Goal: Information Seeking & Learning: Learn about a topic

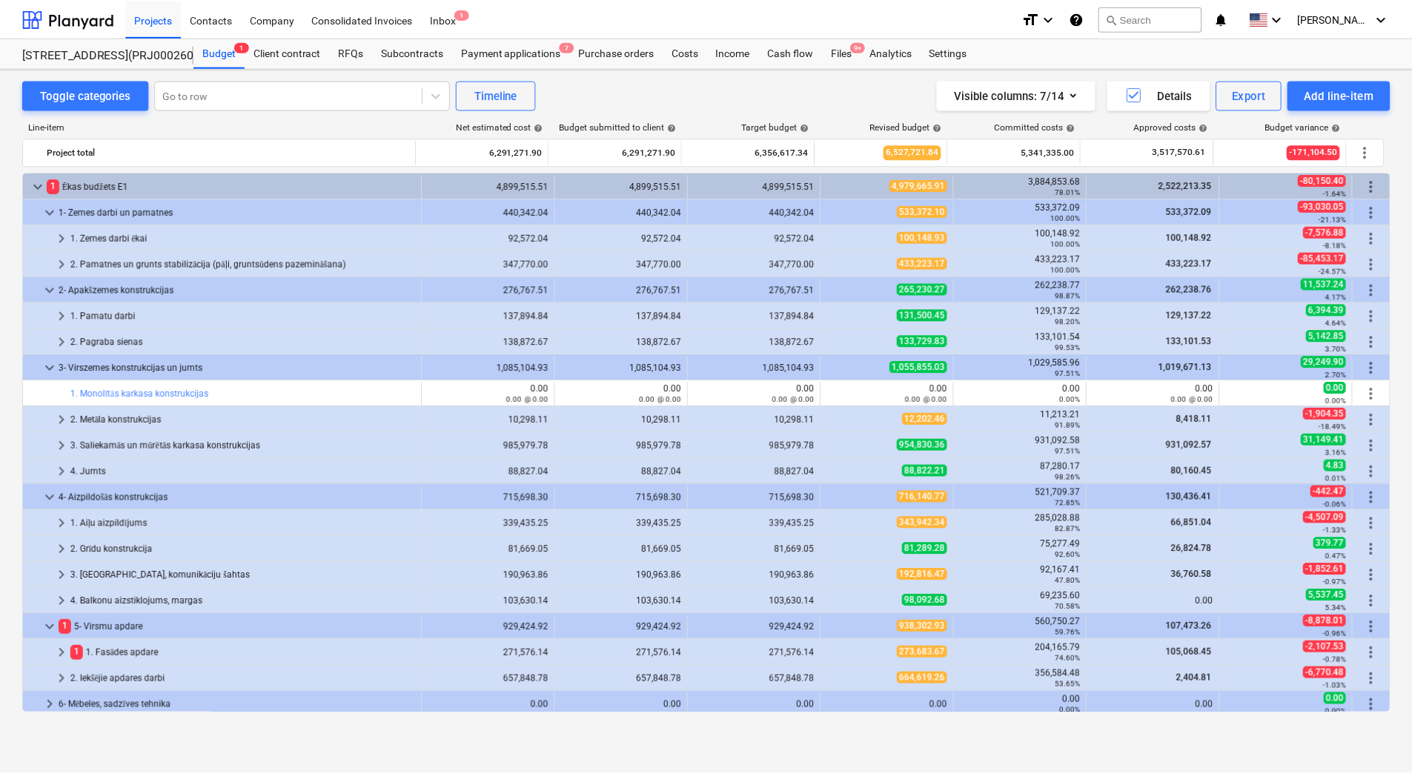
scroll to position [368, 0]
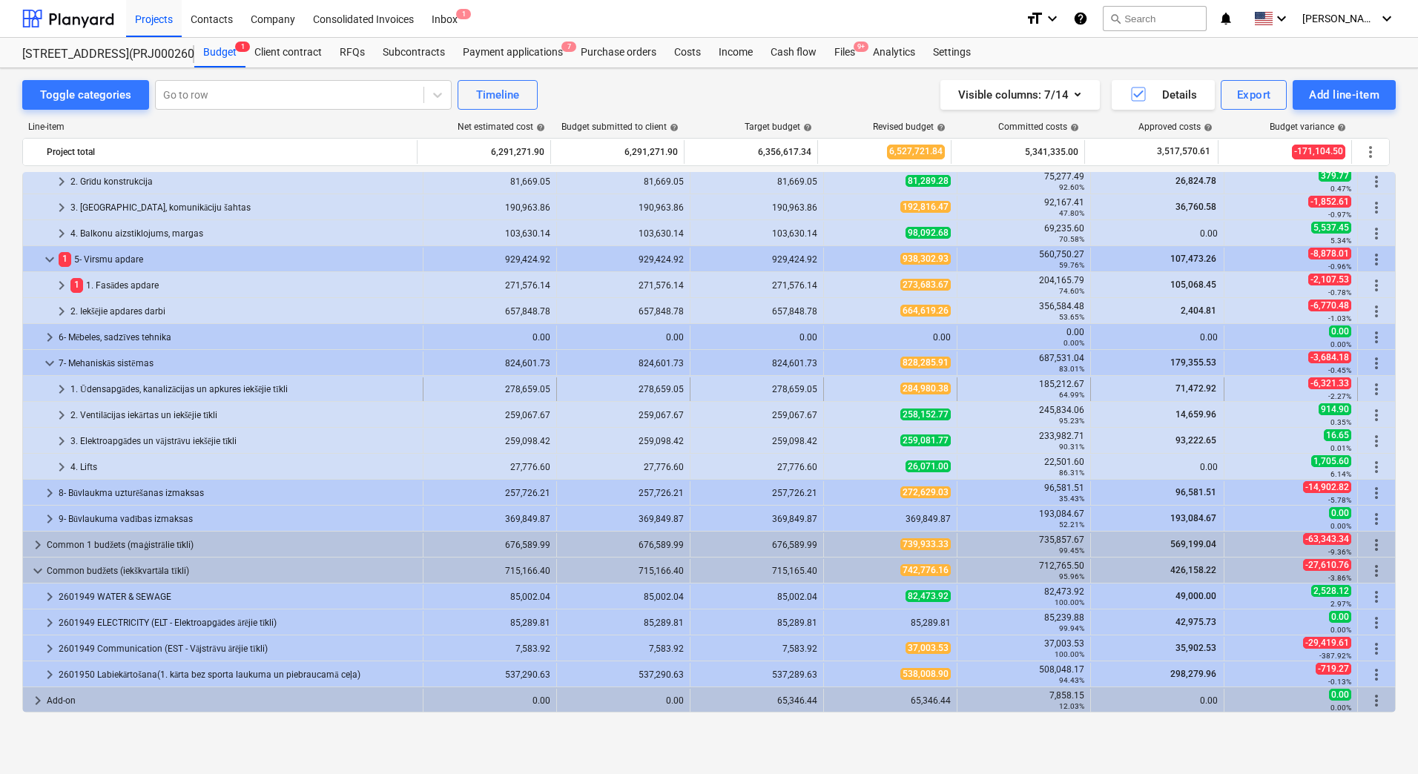
click at [136, 386] on div "1. Ūdensapgādes, kanalizācijas un apkures iekšējie tīkli" at bounding box center [243, 389] width 346 height 24
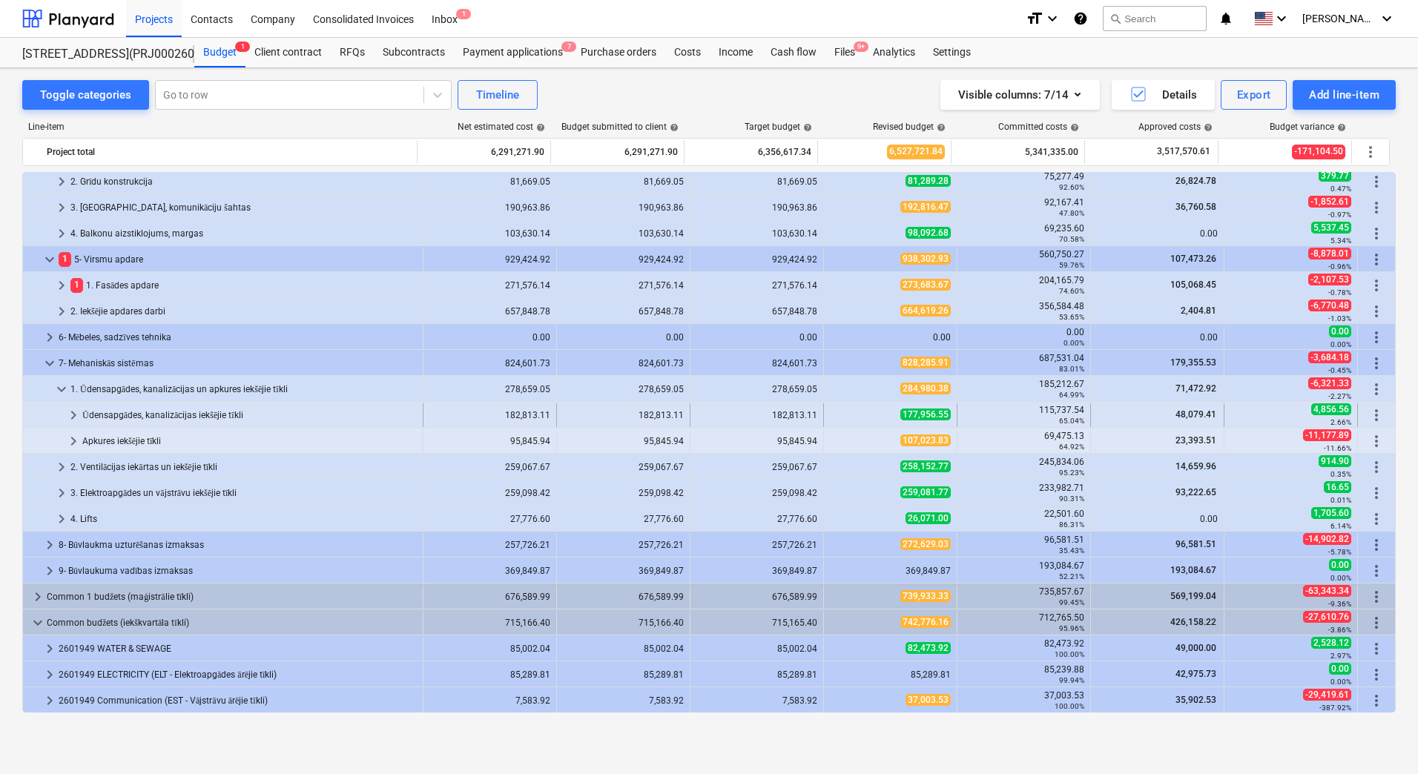
click at [146, 412] on div "Ūdensapgādes, kanalizācijas iekšējie tīkli" at bounding box center [249, 415] width 334 height 24
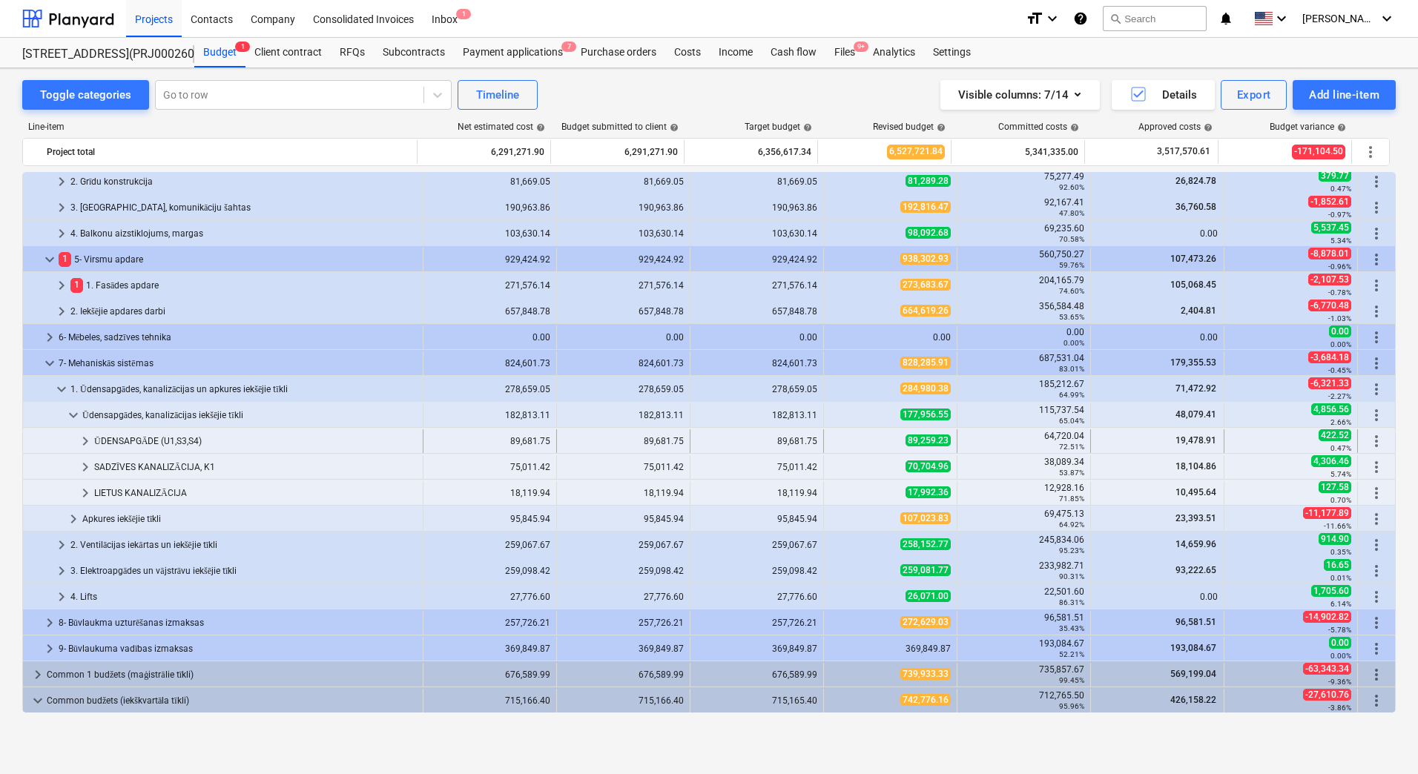
click at [145, 440] on div "ŪDENSAPGĀDE (U1,S3,S4)" at bounding box center [255, 441] width 323 height 24
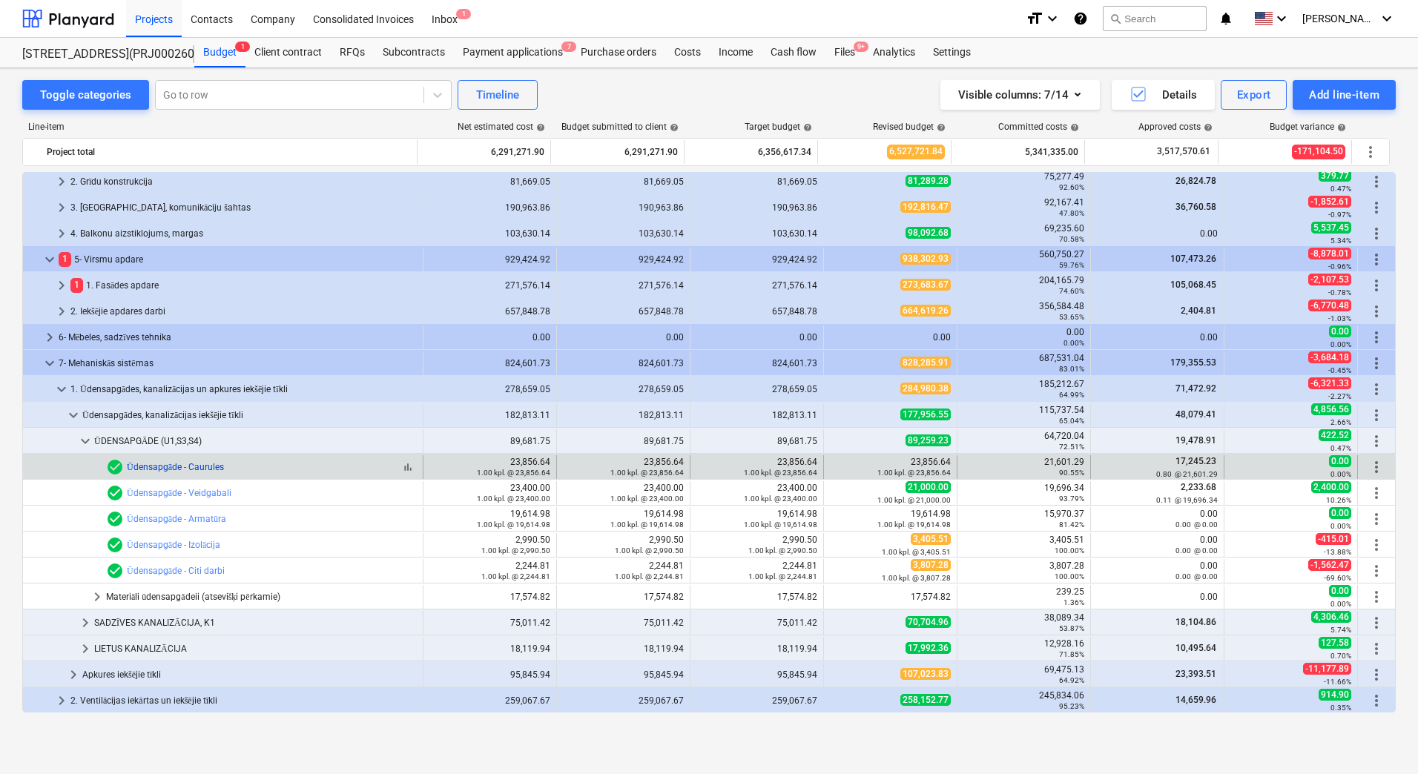
click at [172, 465] on link "Ūdensapgāde - Caurules" at bounding box center [175, 467] width 97 height 10
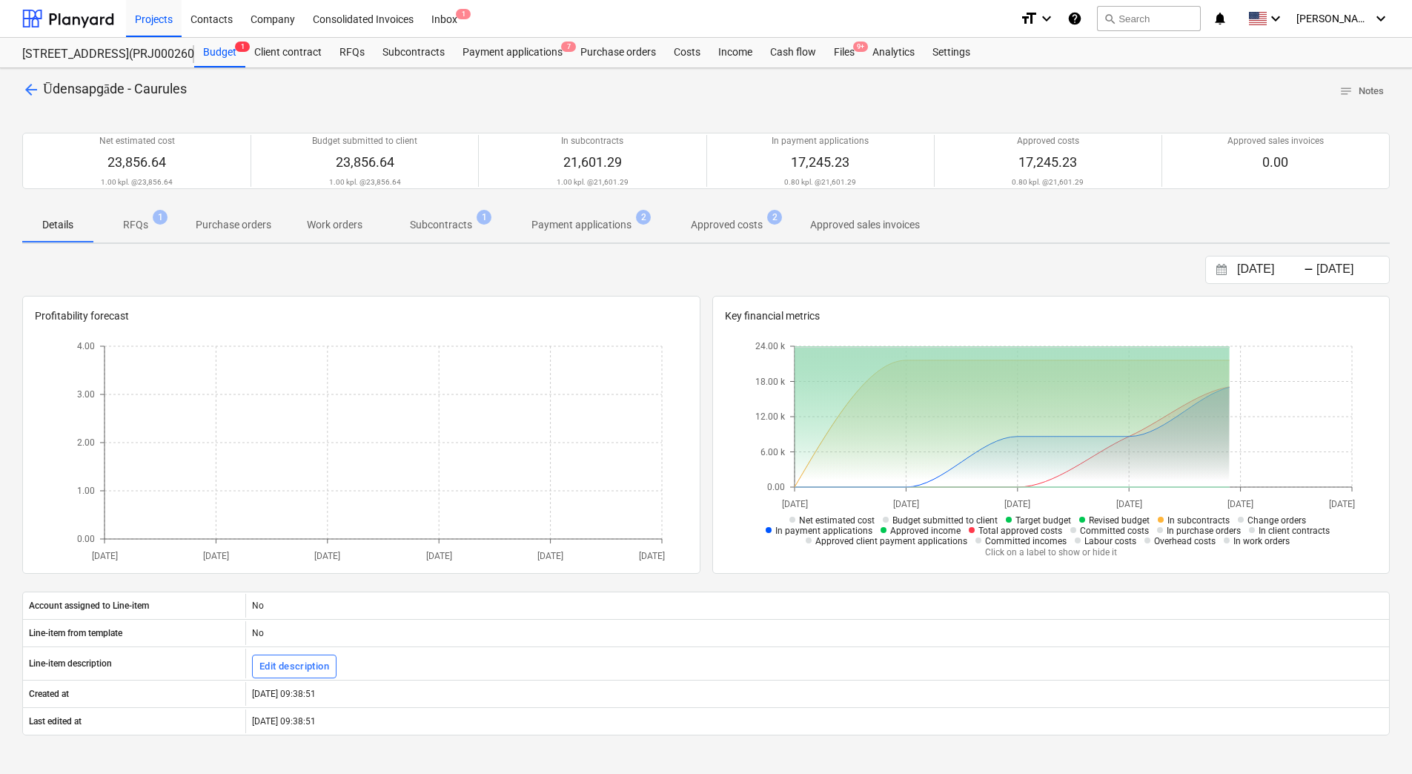
click at [454, 225] on p "Subcontracts" at bounding box center [441, 225] width 62 height 16
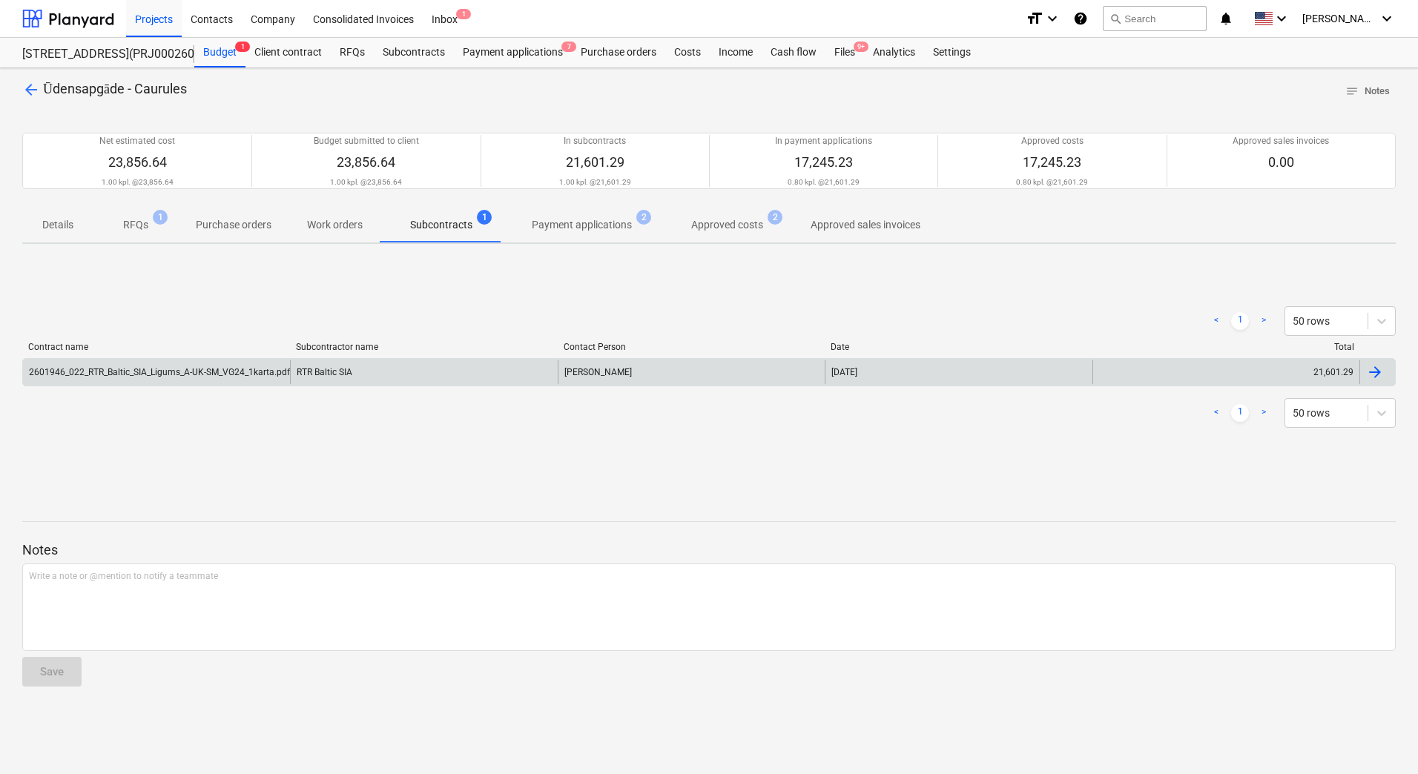
click at [221, 380] on div "2601946_022_RTR_Baltic_SIA_Ligums_A-UK-SM_VG24_1karta.pdf" at bounding box center [156, 372] width 267 height 24
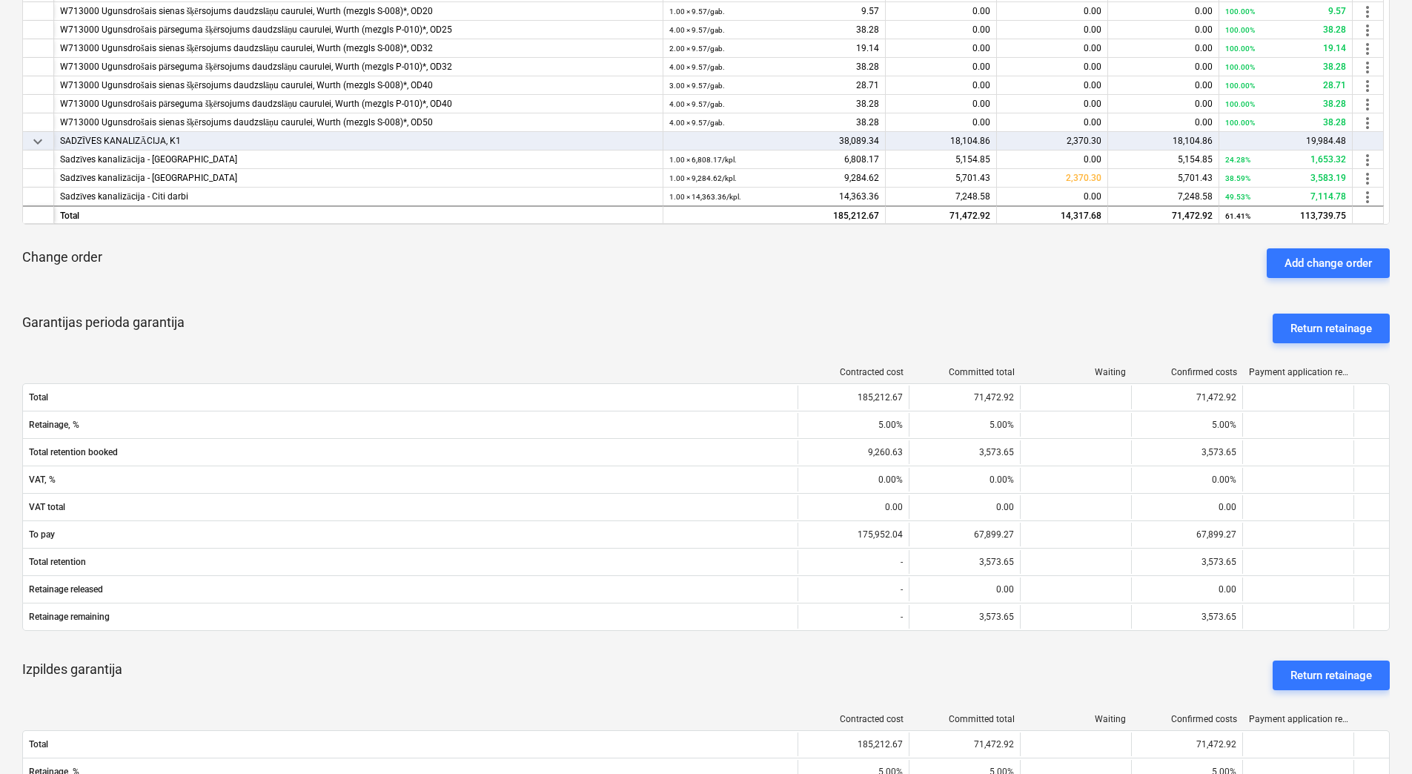
scroll to position [74, 0]
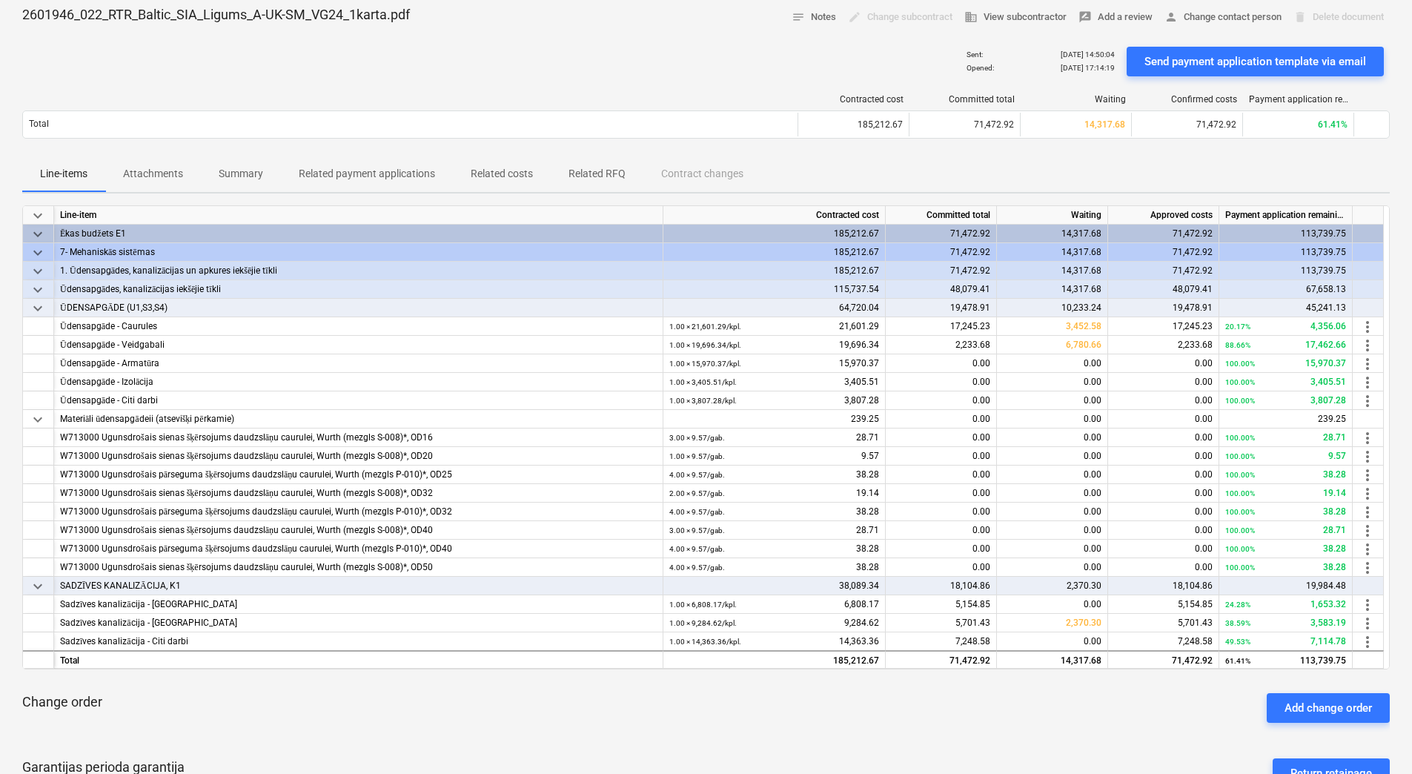
click at [158, 171] on p "Attachments" at bounding box center [153, 174] width 60 height 16
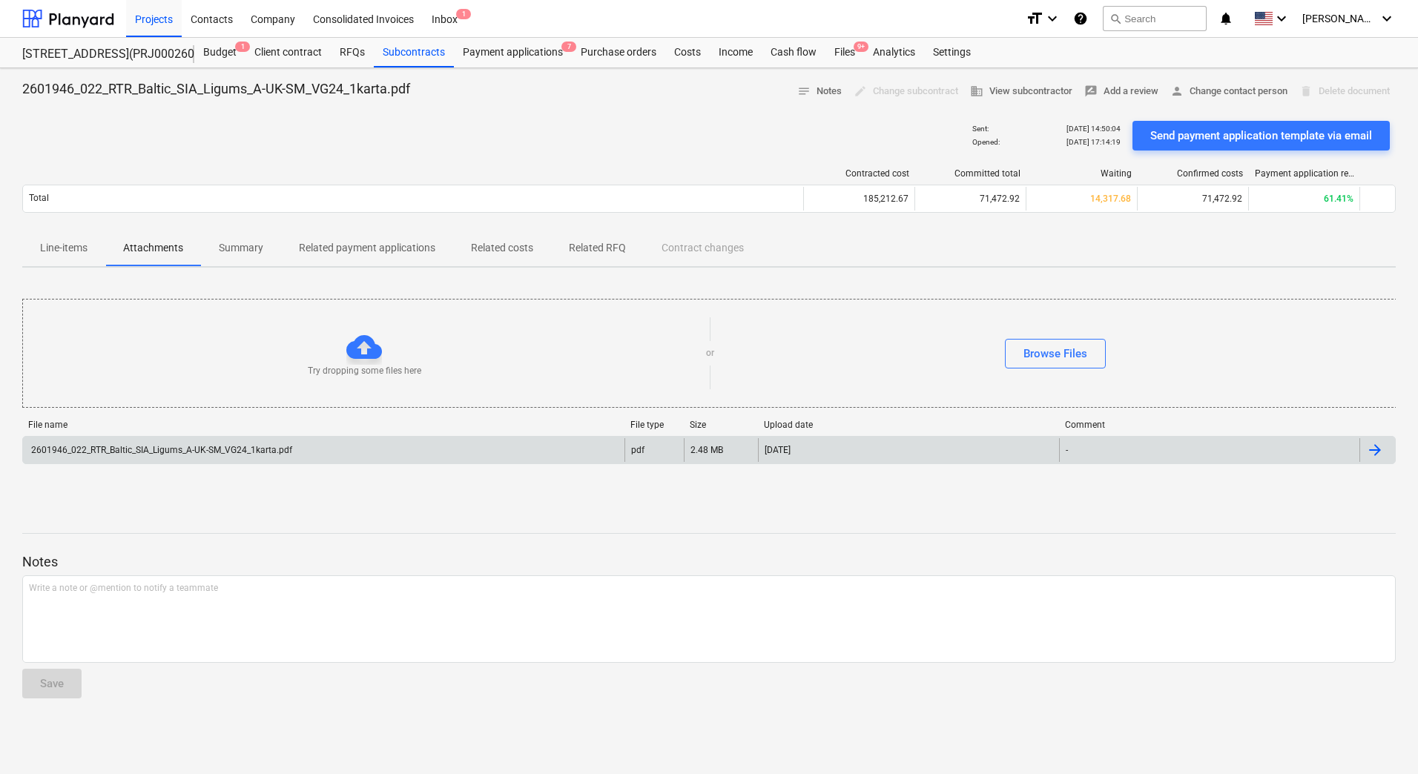
click at [253, 461] on div "2601946_022_RTR_Baltic_SIA_Ligums_A-UK-SM_VG24_1karta.pdf" at bounding box center [323, 450] width 601 height 24
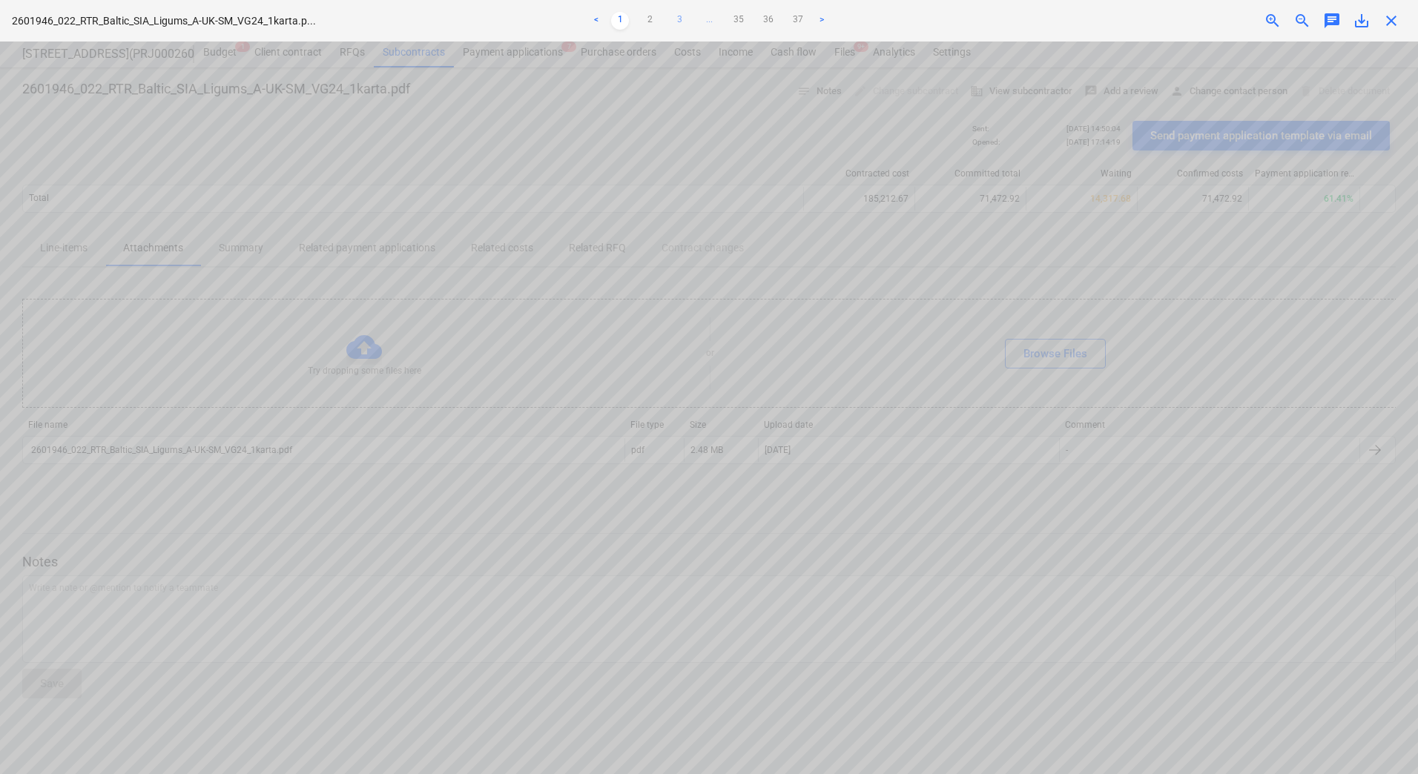
click at [683, 20] on link "3" at bounding box center [679, 21] width 18 height 18
click at [696, 19] on link "4" at bounding box center [694, 21] width 18 height 18
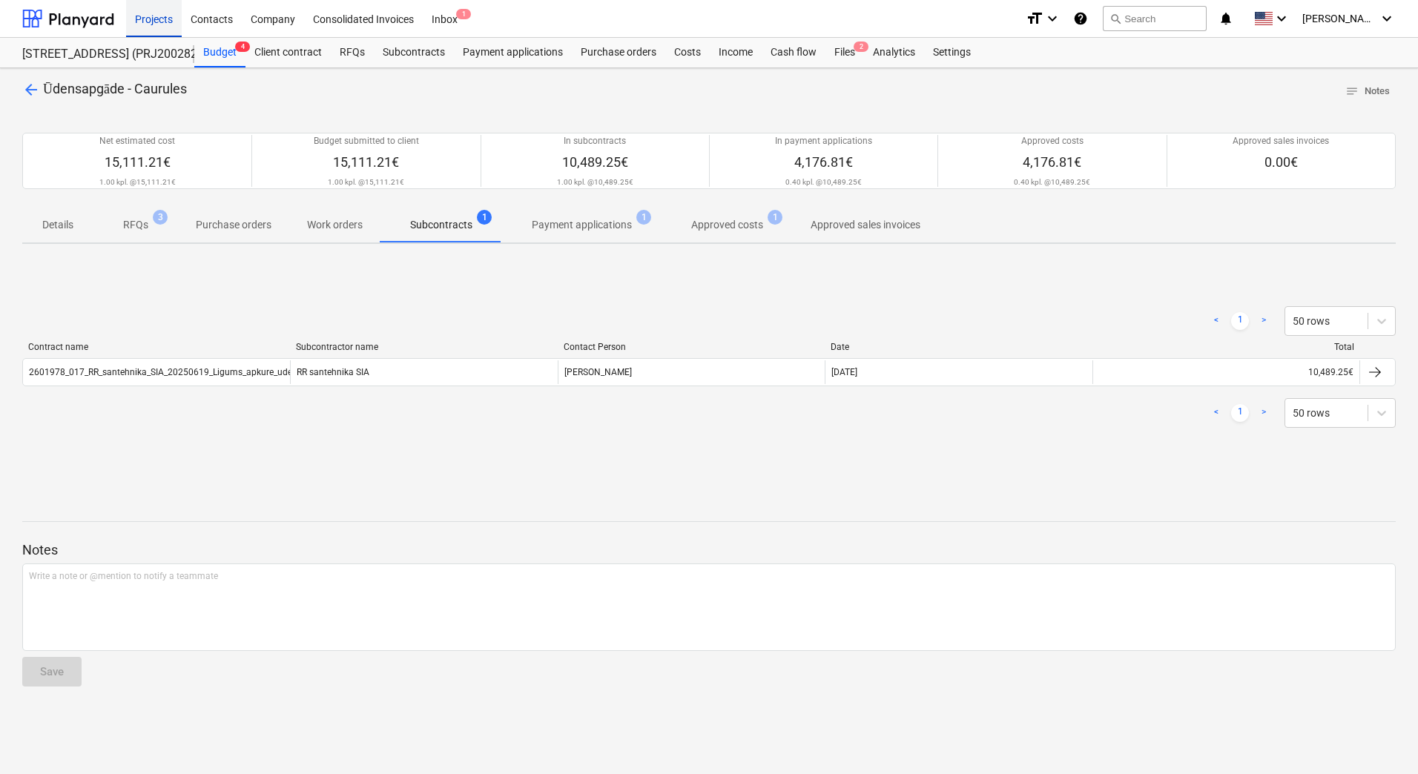
click at [143, 20] on div "Projects" at bounding box center [154, 18] width 56 height 38
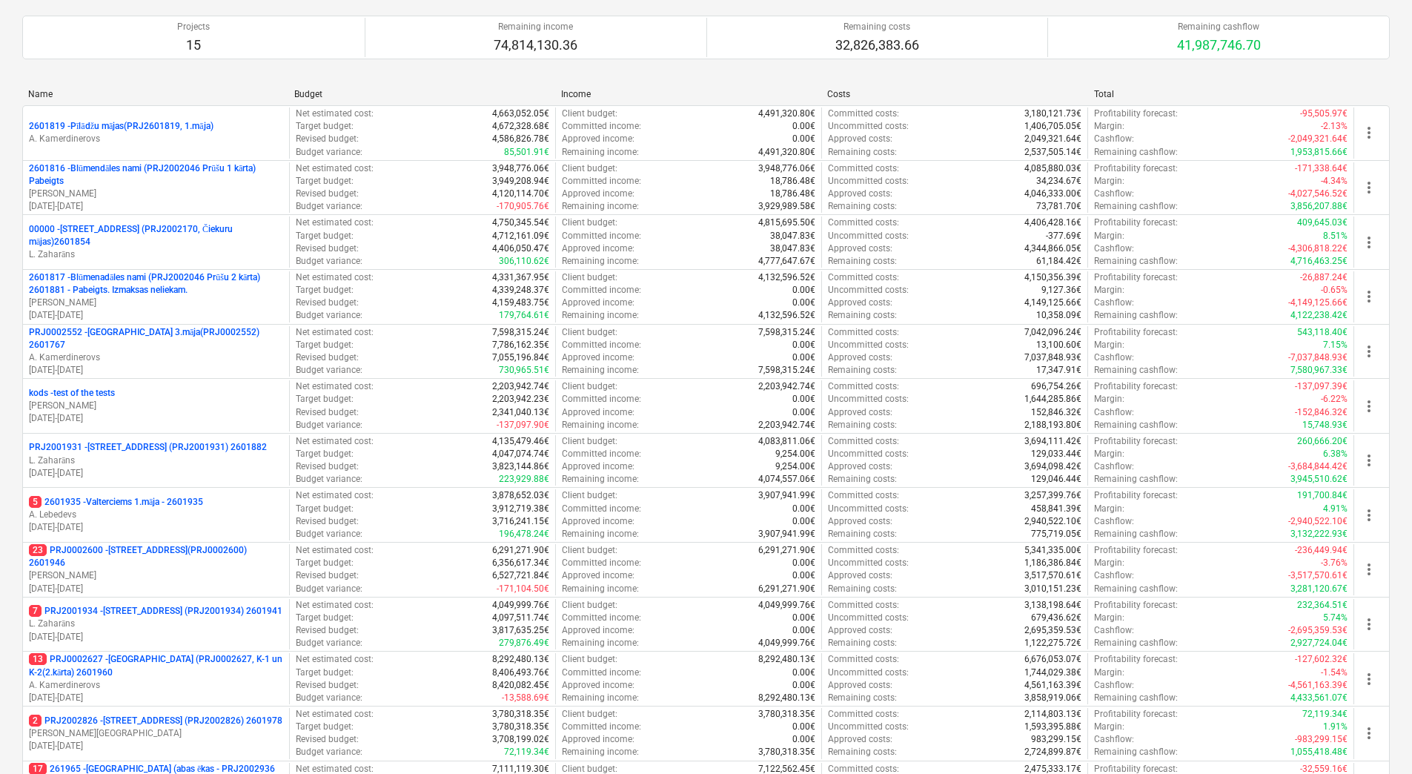
scroll to position [404, 0]
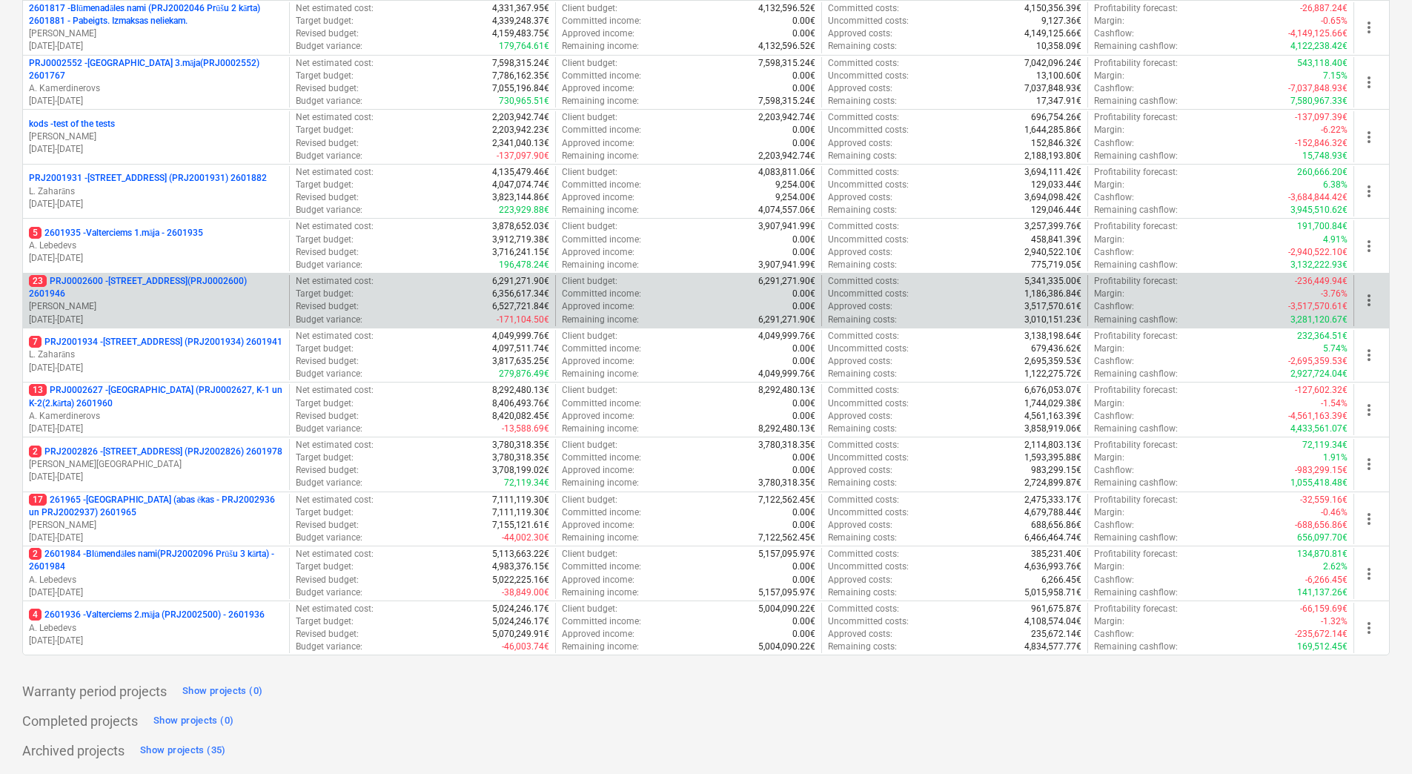
click at [160, 284] on p "23 PRJ0002600 - Vienības gatve 24, E1 ēka(PRJ0002600) 2601946" at bounding box center [156, 287] width 254 height 25
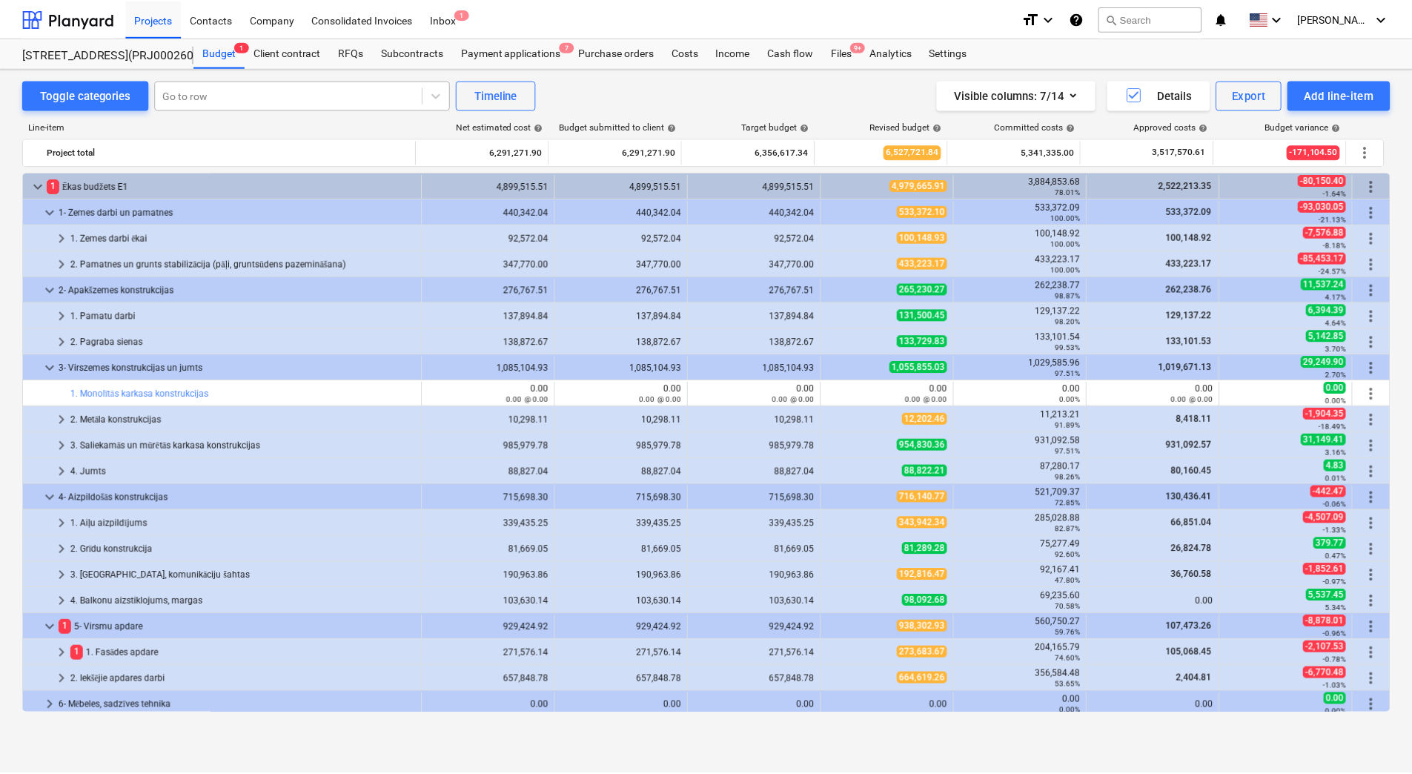
scroll to position [368, 0]
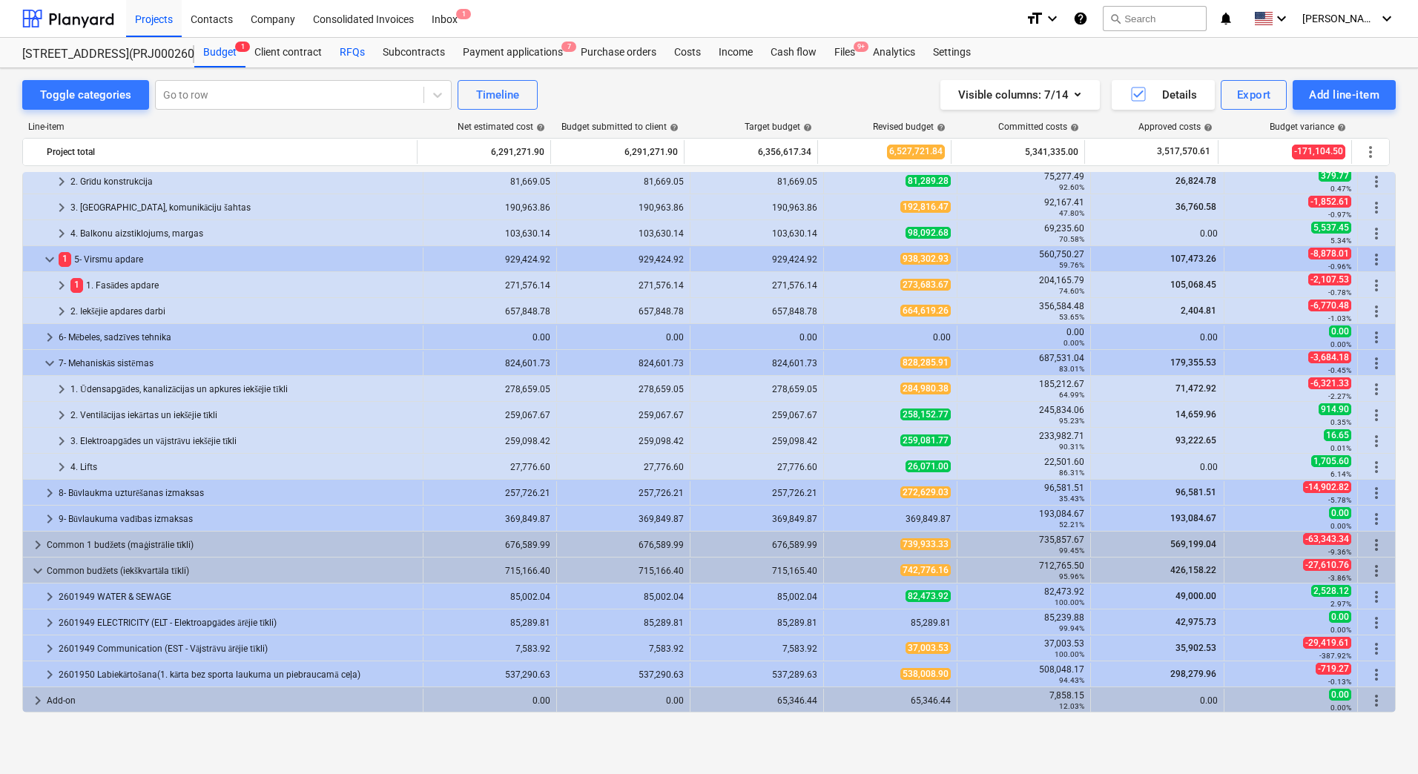
click at [354, 45] on div "RFQs" at bounding box center [352, 53] width 43 height 30
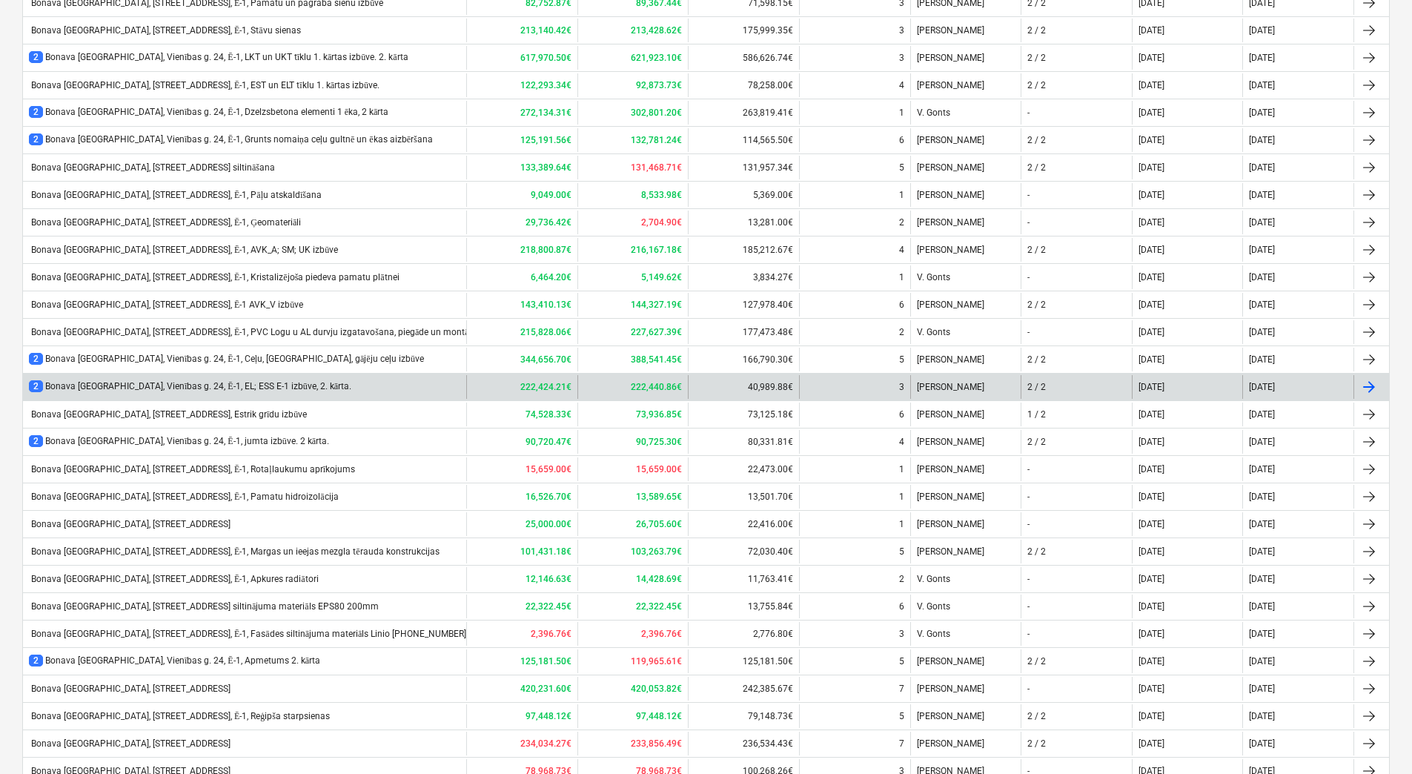
scroll to position [296, 0]
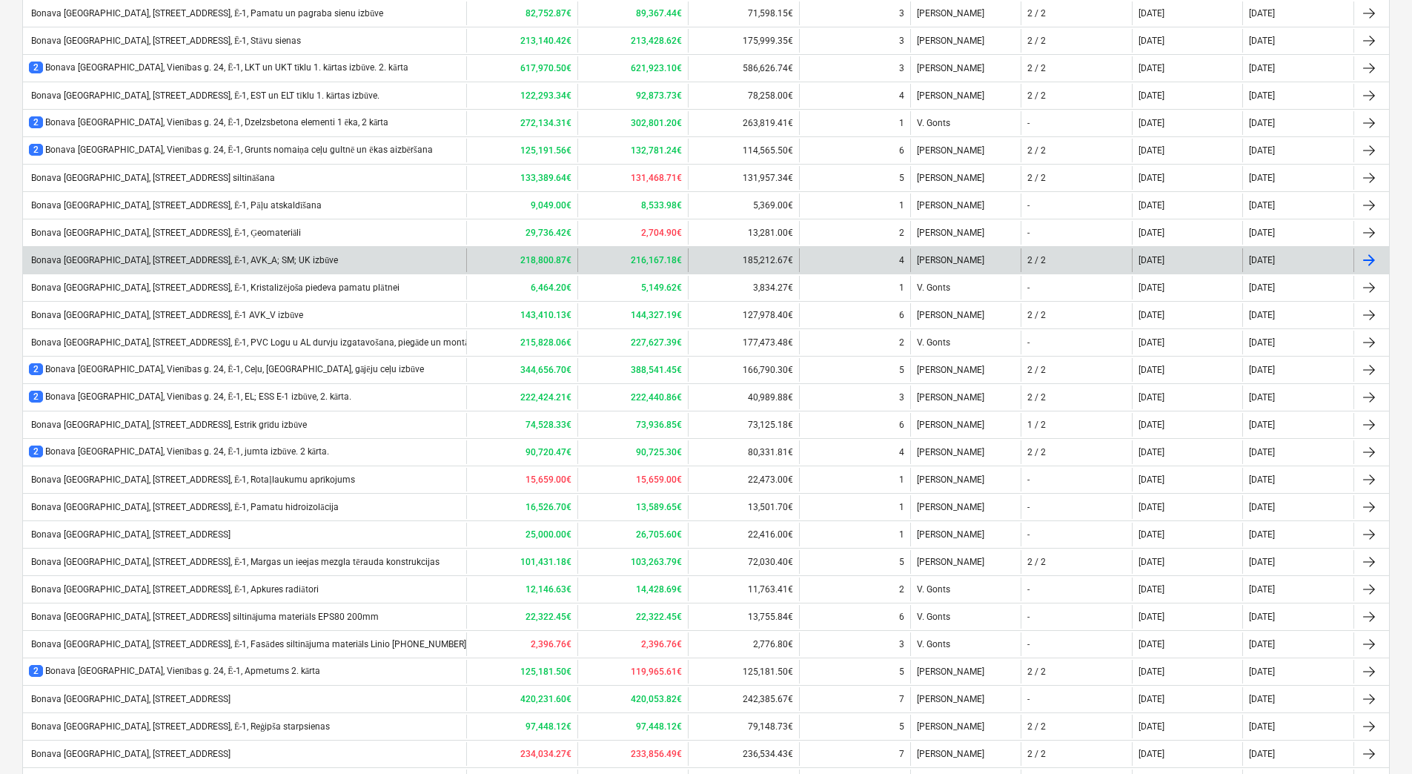
click at [257, 258] on div "Bonava Latvija, Vienības gatve 24, Ē-1, AVK_A; SM; UK izbūve" at bounding box center [183, 260] width 309 height 11
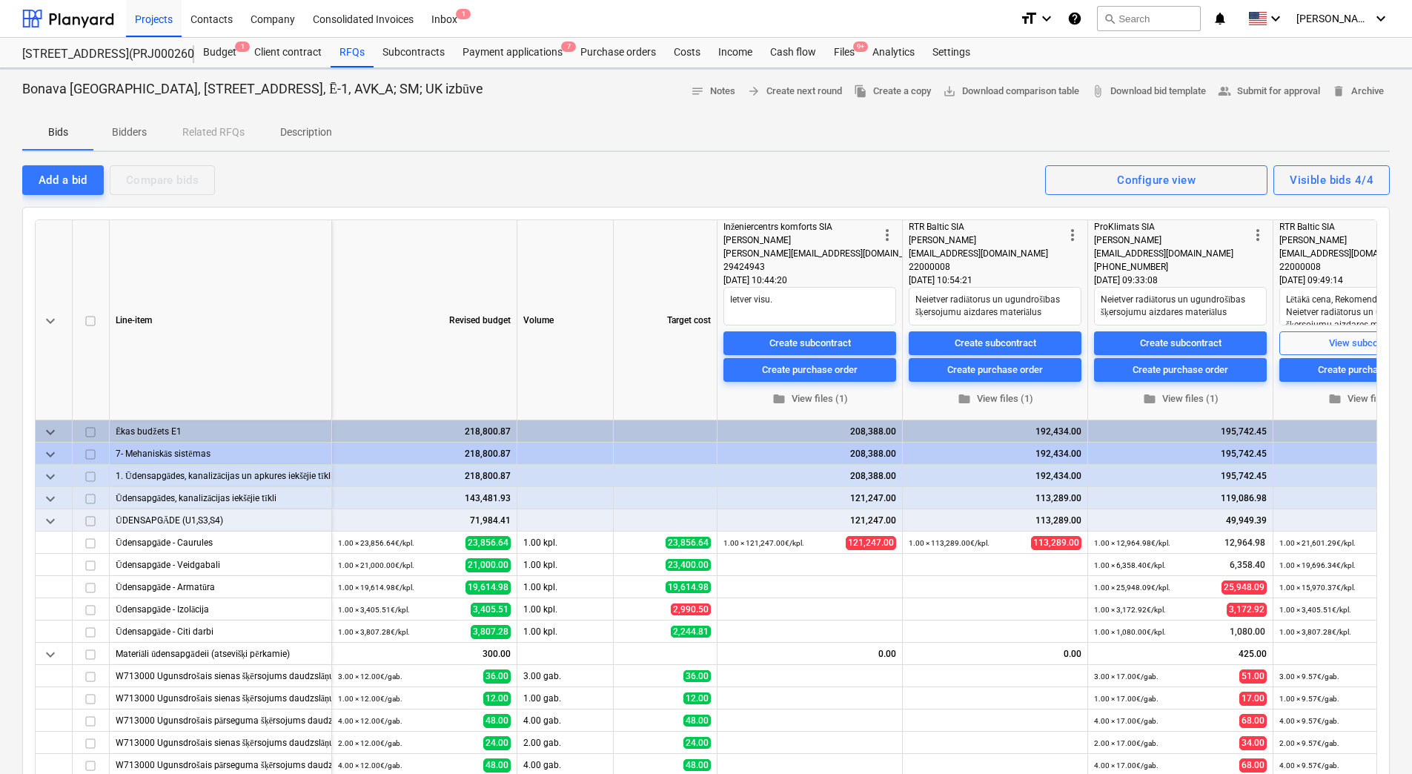
type textarea "x"
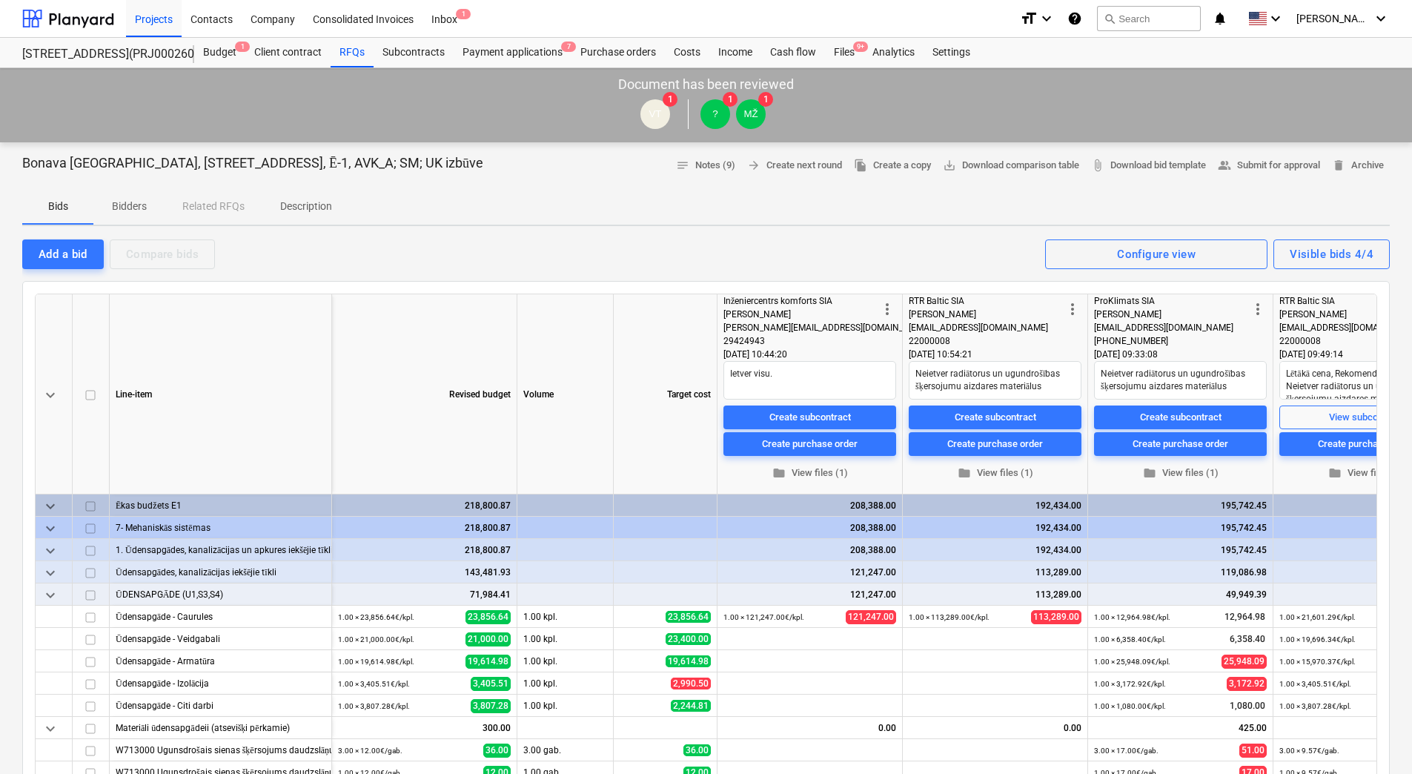
click at [438, 202] on div "Bids Bidders Related RFQs Description" at bounding box center [706, 207] width 1368 height 36
